Goal: Contribute content: Add original content to the website for others to see

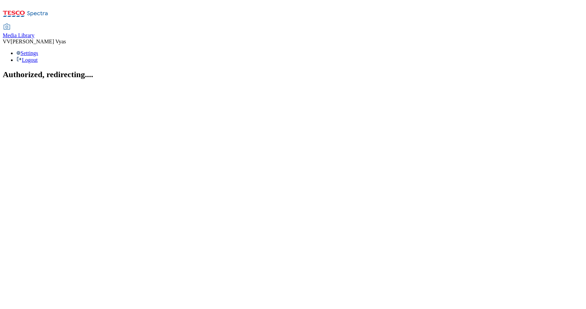
click at [35, 32] on div "Media Library" at bounding box center [19, 35] width 32 height 6
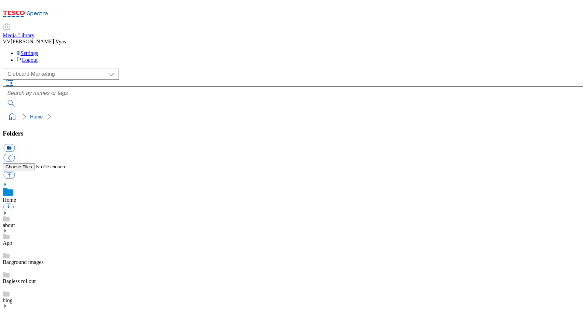
scroll to position [125, 0]
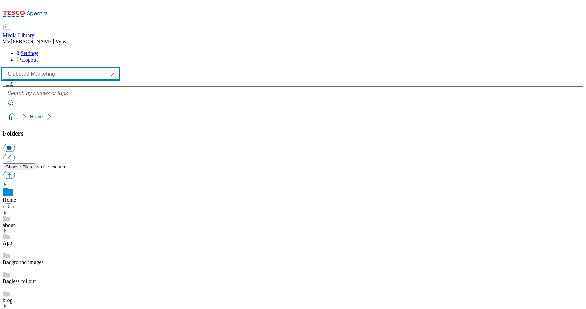
select select "flare-ghs-mktg"
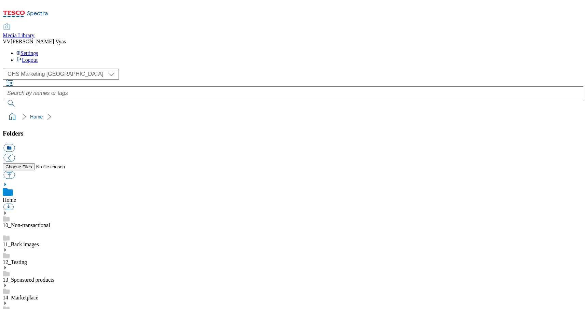
scroll to position [674, 0]
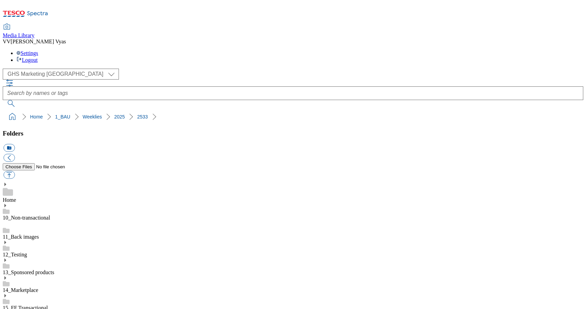
click at [15, 171] on button "button" at bounding box center [8, 175] width 11 height 8
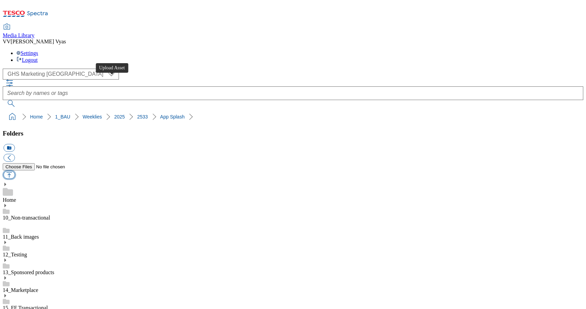
type input "C:\fakepath\2533-WF-516001_Splashscreen_Tablet_Marketplace.jpg"
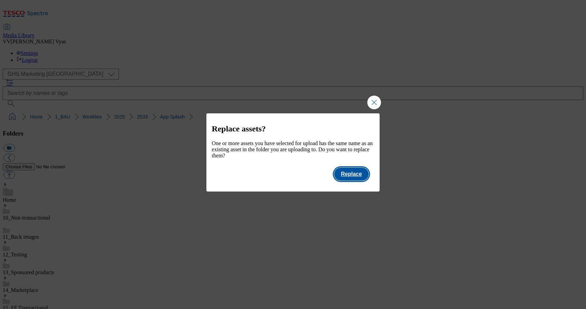
click at [350, 180] on button "Replace" at bounding box center [351, 174] width 35 height 13
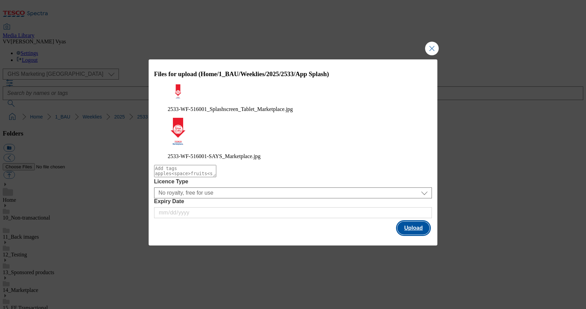
scroll to position [0, 0]
click at [411, 222] on button "Upload" at bounding box center [414, 228] width 32 height 13
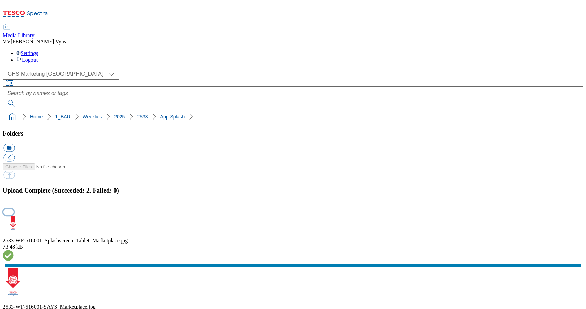
click at [14, 209] on button "button" at bounding box center [8, 212] width 10 height 6
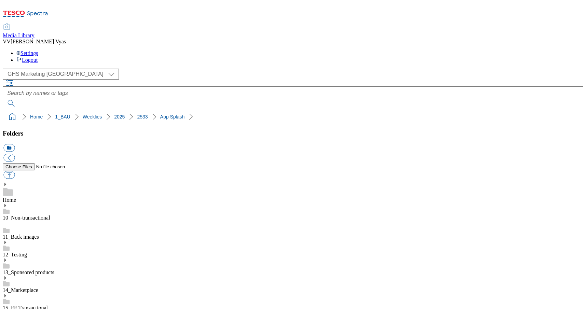
drag, startPoint x: 566, startPoint y: 101, endPoint x: 551, endPoint y: 26, distance: 76.0
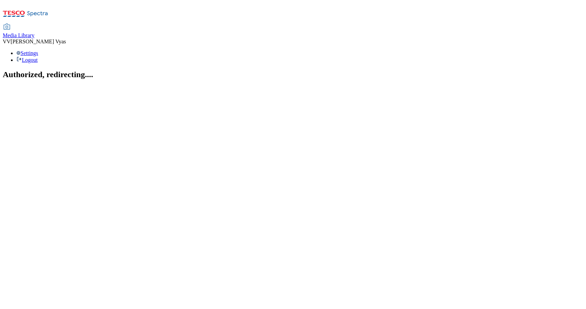
click at [35, 32] on span "Media Library" at bounding box center [19, 35] width 32 height 6
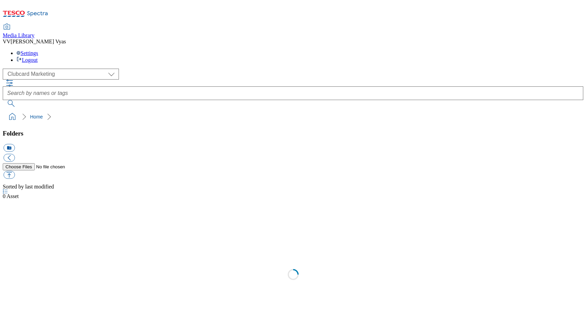
scroll to position [1, 0]
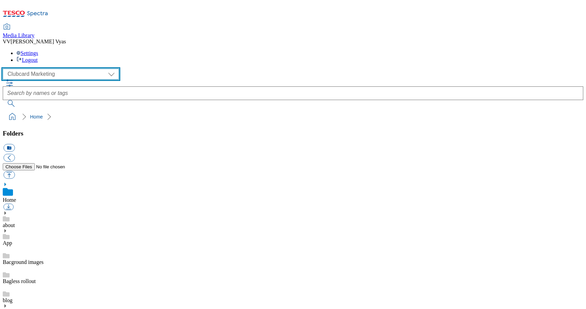
select select "flare-ghs-mktg"
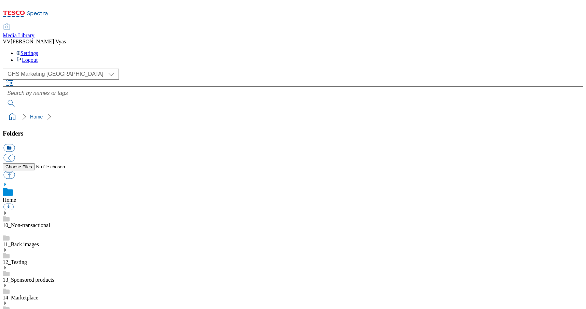
scroll to position [554, 0]
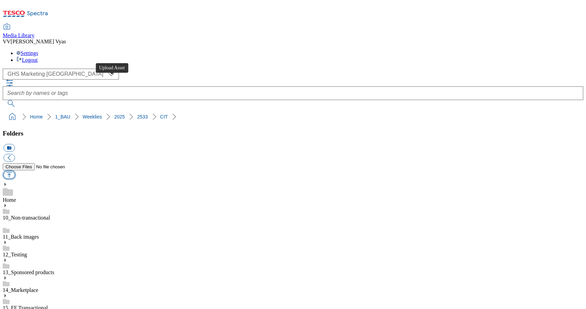
click at [15, 171] on button "button" at bounding box center [8, 175] width 11 height 8
type input "C:\fakepath\2532-GHS-Vis-Nav-CIT-743x430-Beauty.jpg"
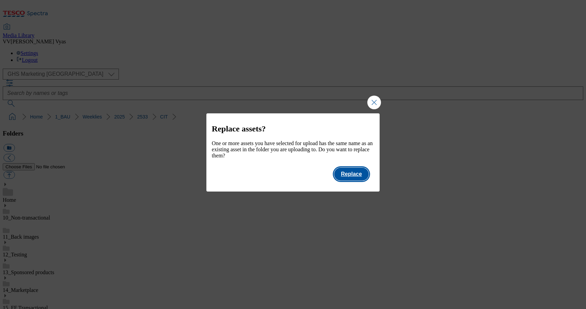
click at [353, 176] on button "Replace" at bounding box center [351, 174] width 35 height 13
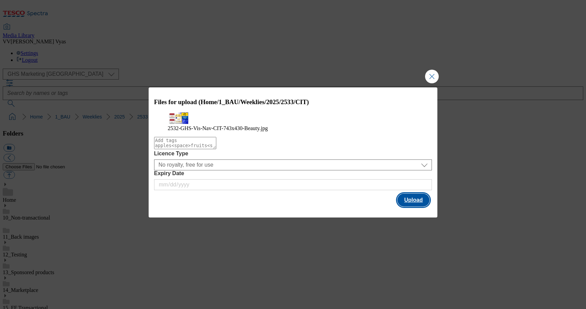
click at [416, 207] on button "Upload" at bounding box center [414, 200] width 32 height 13
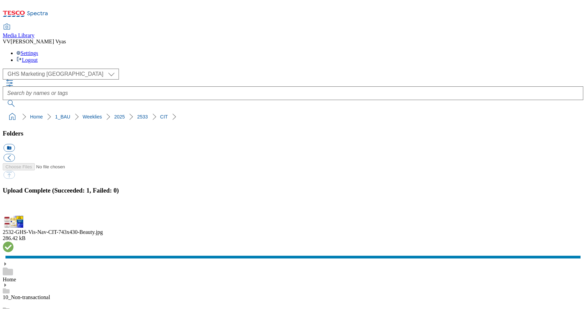
click at [14, 209] on button "button" at bounding box center [8, 212] width 10 height 6
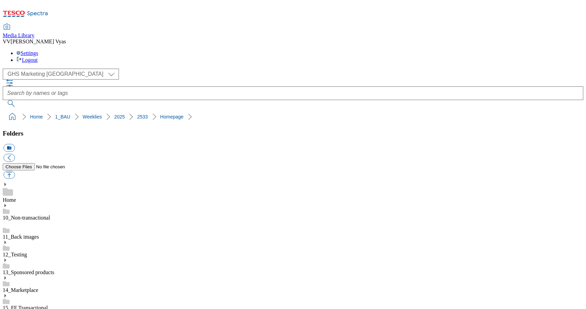
scroll to position [571, 0]
click at [15, 171] on button "button" at bounding box center [8, 175] width 11 height 8
type input "C:\fakepath\2533-GHS-Billboard-[DATE].jpg"
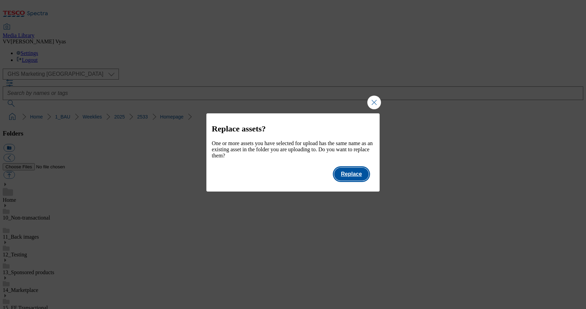
click at [359, 178] on button "Replace" at bounding box center [351, 174] width 35 height 13
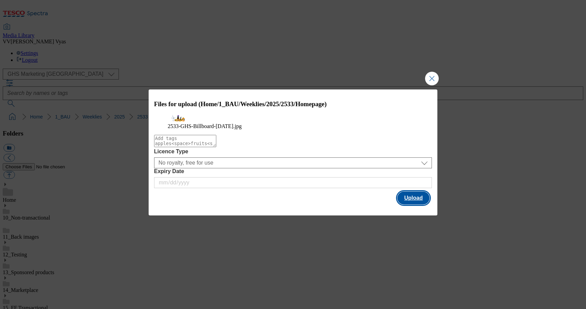
click at [407, 205] on button "Upload" at bounding box center [414, 198] width 32 height 13
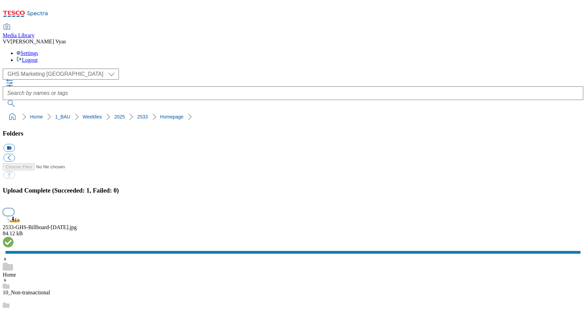
click at [14, 209] on button "button" at bounding box center [8, 212] width 10 height 6
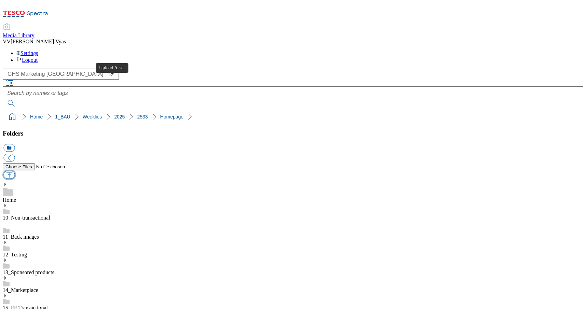
click at [15, 171] on button "button" at bounding box center [8, 175] width 11 height 8
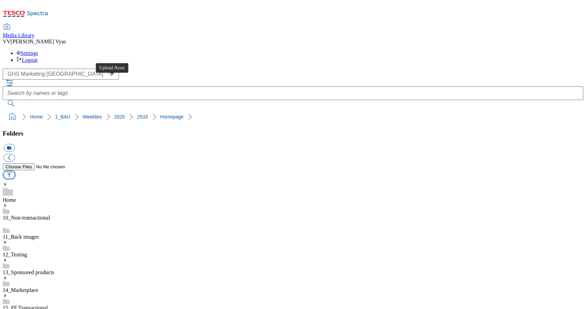
scroll to position [0, 0]
type input "C:\fakepath\2533-GHS-TradeStamp-Beauty.jpg"
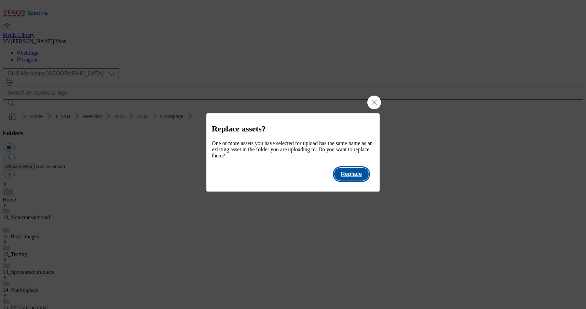
click at [359, 176] on button "Replace" at bounding box center [351, 174] width 35 height 13
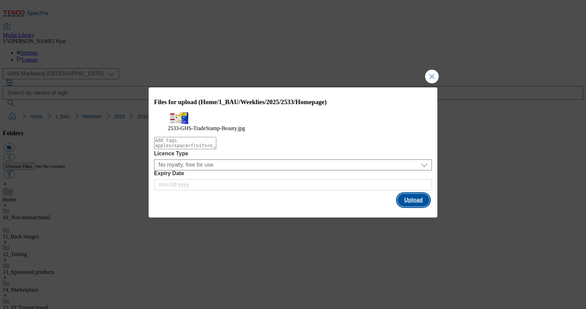
click at [413, 204] on button "Upload" at bounding box center [414, 200] width 32 height 13
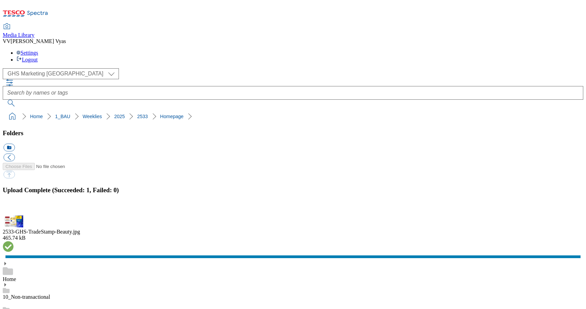
drag, startPoint x: 577, startPoint y: 163, endPoint x: 506, endPoint y: 155, distance: 71.2
click at [14, 209] on button "button" at bounding box center [8, 212] width 10 height 6
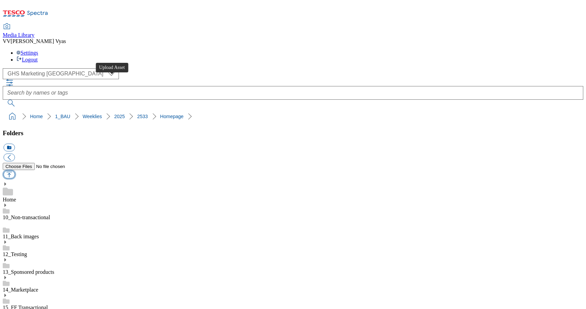
click at [15, 171] on button "button" at bounding box center [8, 175] width 11 height 8
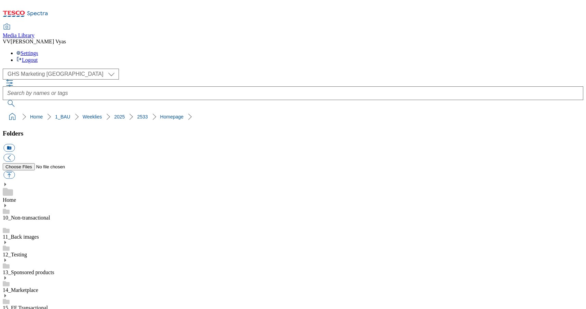
click at [15, 171] on button "button" at bounding box center [8, 175] width 11 height 8
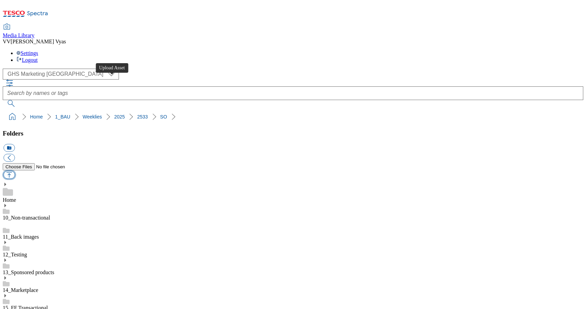
click at [15, 171] on button "button" at bounding box center [8, 175] width 11 height 8
type input "C:\fakepath\2533-GHP-SO-New-stamp-Andrex.jpg"
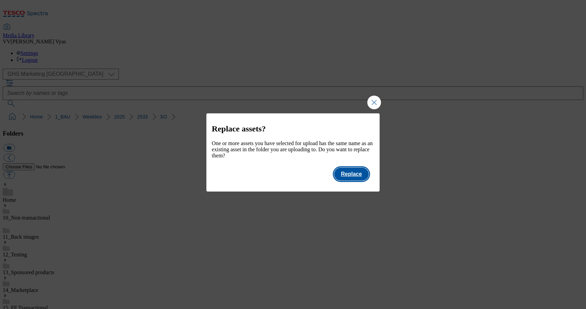
click at [351, 178] on button "Replace" at bounding box center [351, 174] width 35 height 13
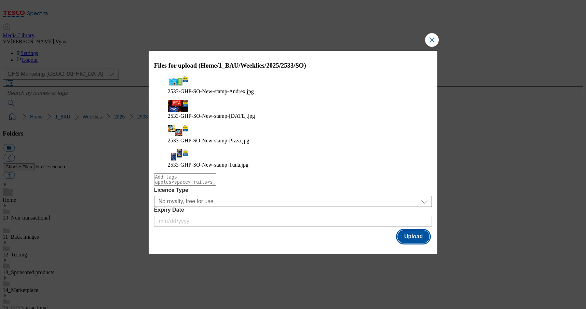
click at [415, 230] on button "Upload" at bounding box center [414, 236] width 32 height 13
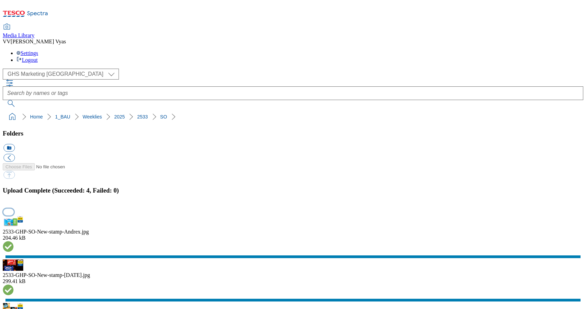
click at [14, 209] on button "button" at bounding box center [8, 212] width 10 height 6
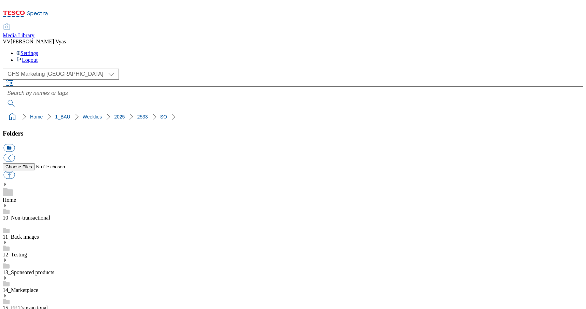
click at [15, 171] on button "button" at bounding box center [8, 175] width 11 height 8
type input "C:\fakepath\2532-GHS-Vis-Nav-CIT-743x430-Beauty.jpg"
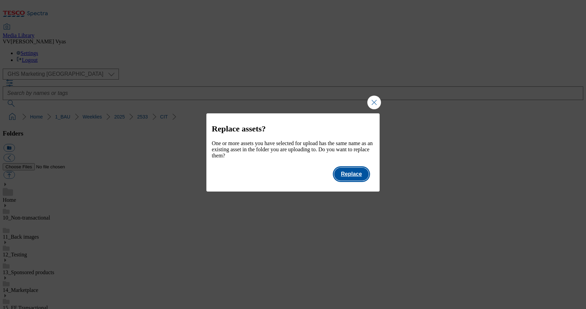
click at [347, 179] on button "Replace" at bounding box center [351, 174] width 35 height 13
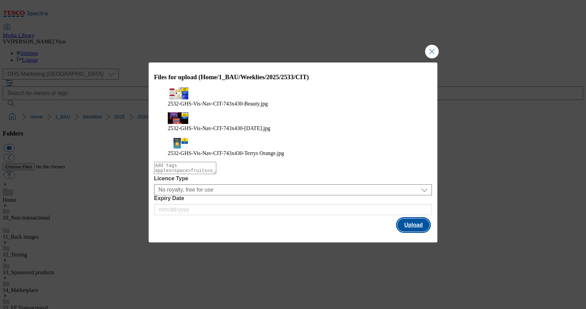
click at [405, 219] on button "Upload" at bounding box center [414, 225] width 32 height 13
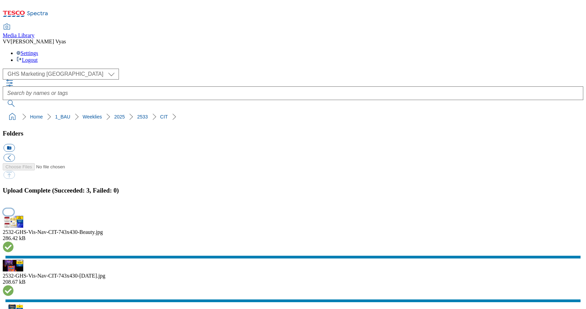
click at [14, 209] on button "button" at bounding box center [8, 212] width 10 height 6
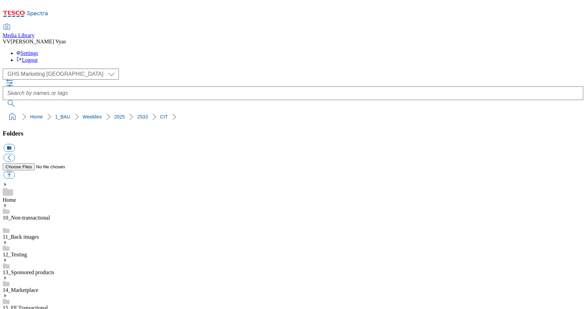
click at [15, 171] on button "button" at bounding box center [8, 175] width 11 height 8
type input "C:\fakepath\2533-GHS-TradeStamp-Dog Food.jpg"
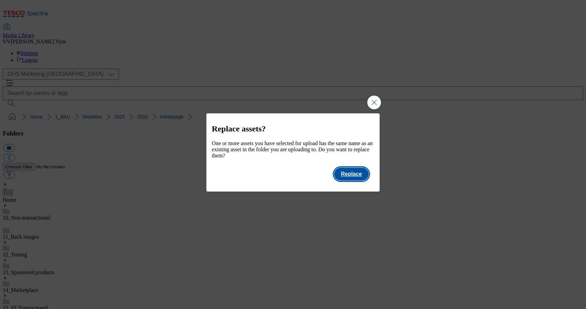
click at [358, 181] on button "Replace" at bounding box center [351, 174] width 35 height 13
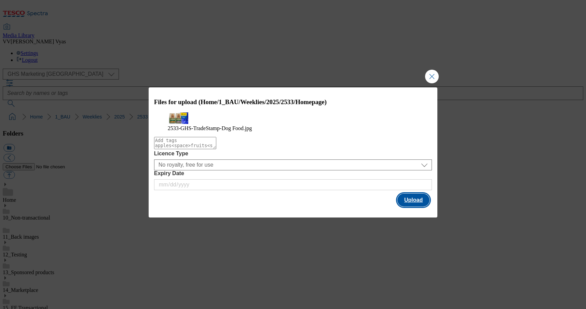
click at [415, 207] on button "Upload" at bounding box center [414, 200] width 32 height 13
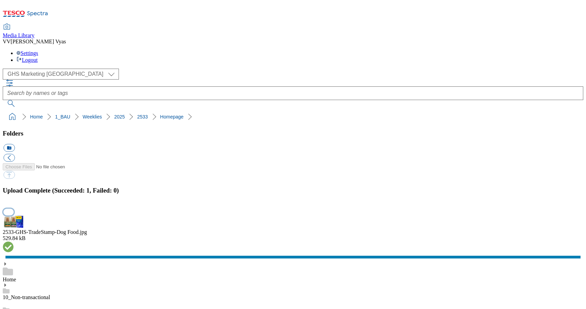
click at [14, 209] on button "button" at bounding box center [8, 212] width 10 height 6
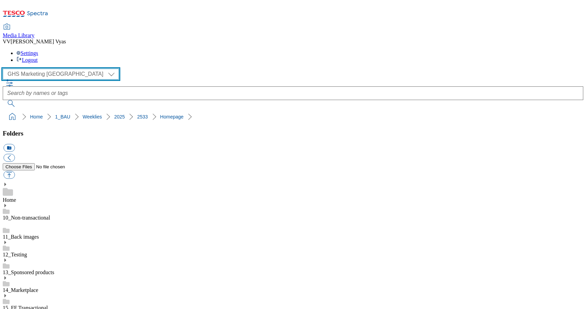
select select "flare-ghs-roi"
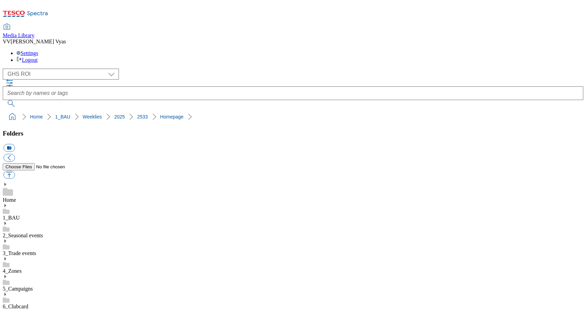
click at [6, 222] on use at bounding box center [5, 223] width 2 height 3
click at [6, 275] on use at bounding box center [5, 276] width 2 height 3
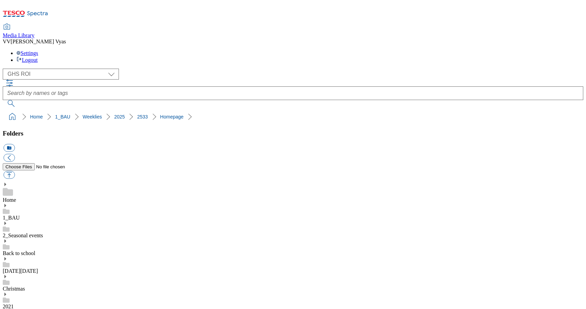
click at [15, 171] on button "button" at bounding box center [8, 175] width 11 height 8
type input "C:\fakepath\2530-WF-503771-ROI-Christmas Shop 2025-Taxonomy.jpg"
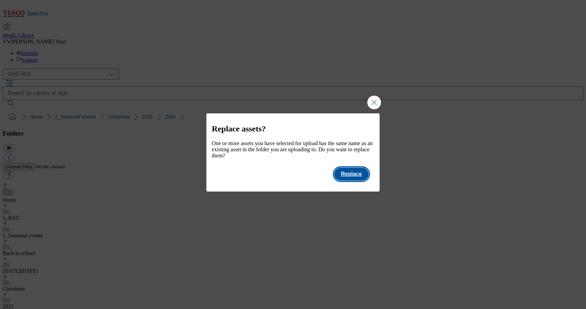
click at [349, 177] on button "Replace" at bounding box center [351, 174] width 35 height 13
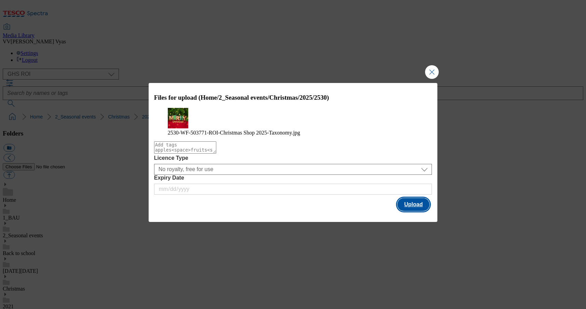
click at [422, 211] on button "Upload" at bounding box center [414, 204] width 32 height 13
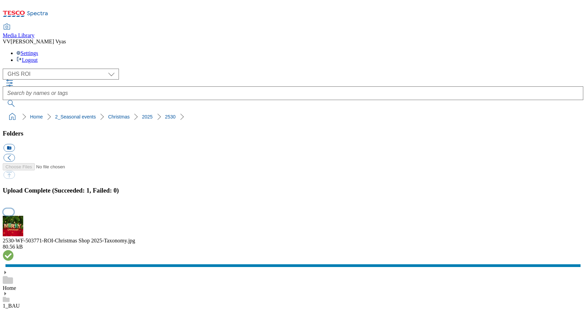
click at [14, 209] on button "button" at bounding box center [8, 212] width 10 height 6
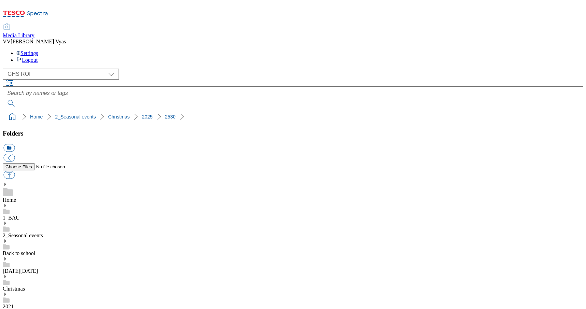
drag, startPoint x: 568, startPoint y: 131, endPoint x: 561, endPoint y: 132, distance: 6.2
